Goal: Transaction & Acquisition: Purchase product/service

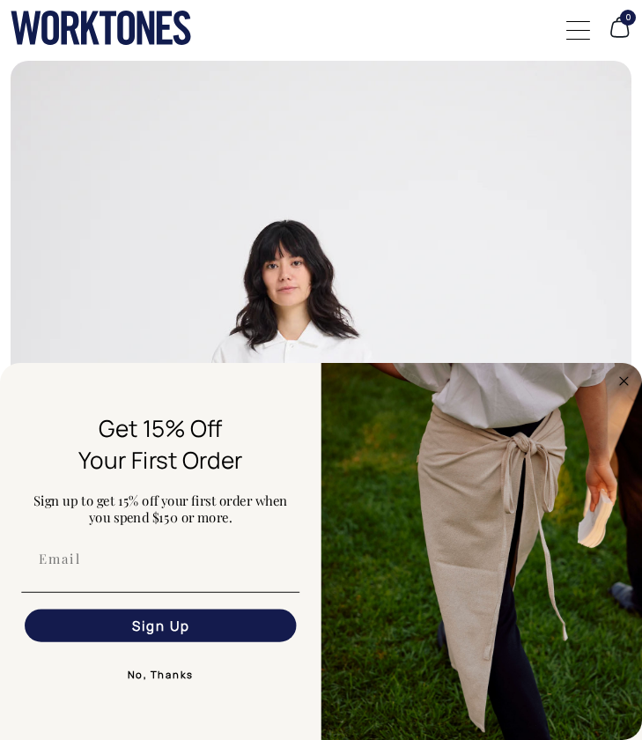
click at [623, 374] on circle "Close dialog" at bounding box center [624, 381] width 19 height 19
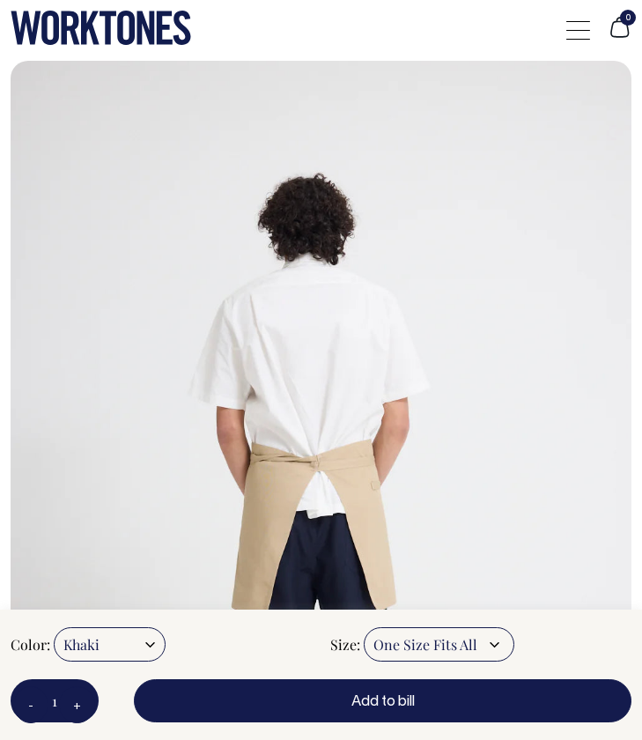
click at [160, 620] on div "Color: Khaki [GEOGRAPHIC_DATA] [PERSON_NAME] Dark Navy Off-White Black Size:" at bounding box center [321, 675] width 642 height 130
select select "Burgundy"
radio input "true"
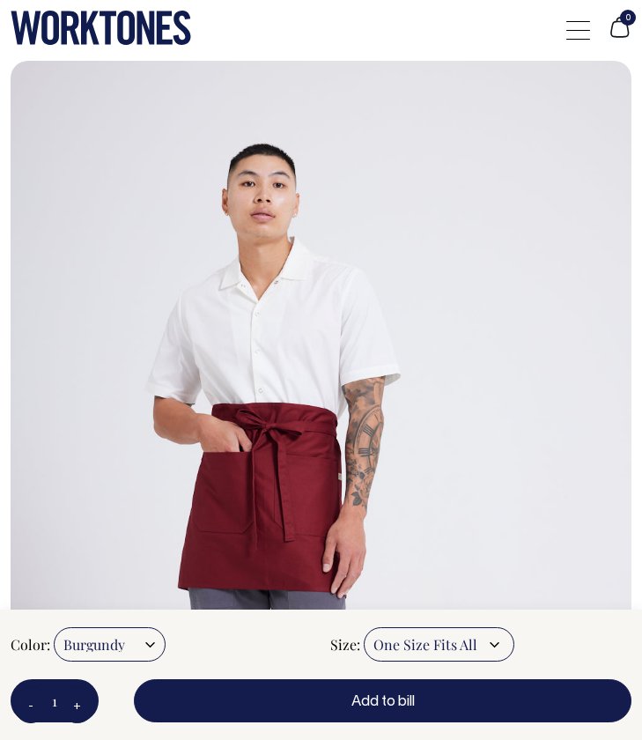
select select "Rust"
radio input "true"
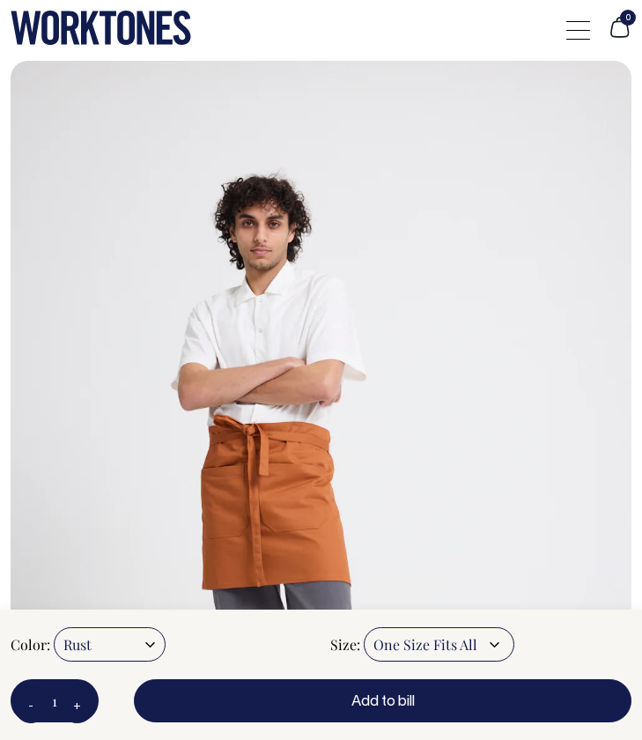
select select "Black"
radio input "true"
